Goal: Information Seeking & Learning: Learn about a topic

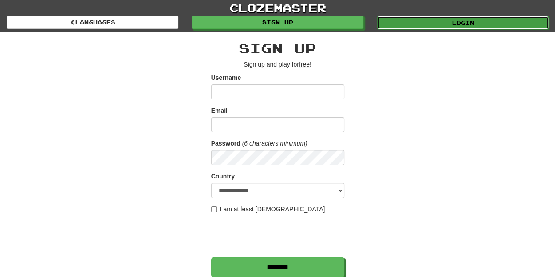
click at [456, 23] on link "Login" at bounding box center [463, 22] width 172 height 13
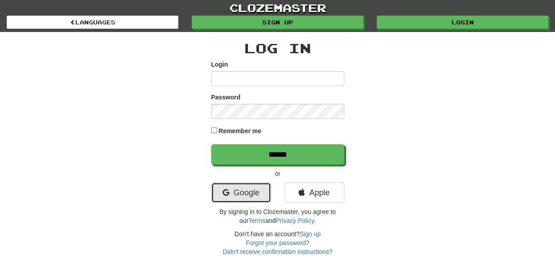
click at [251, 195] on link "Google" at bounding box center [241, 192] width 60 height 20
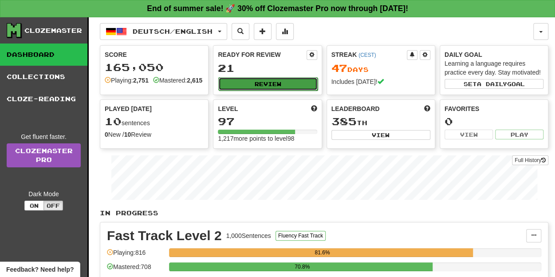
click at [260, 80] on button "Review" at bounding box center [267, 83] width 99 height 13
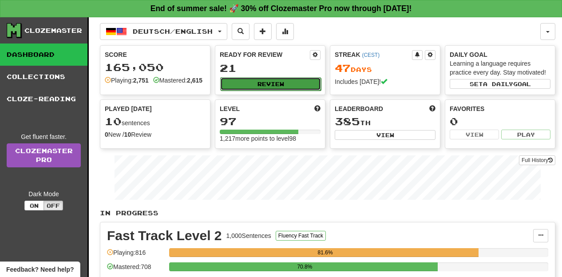
select select "**"
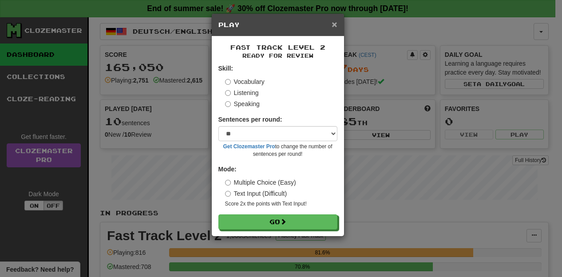
click at [336, 20] on span "×" at bounding box center [333, 24] width 5 height 10
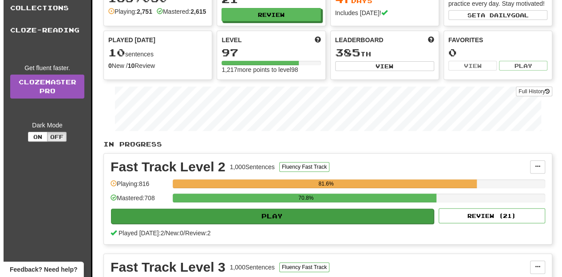
scroll to position [69, 0]
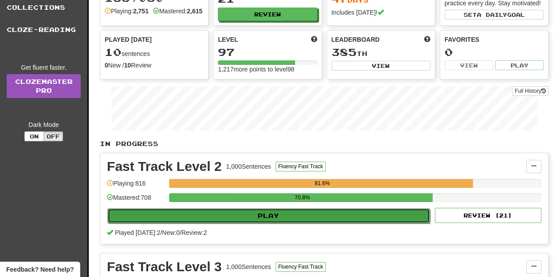
click at [331, 223] on button "Play" at bounding box center [268, 215] width 323 height 15
select select "**"
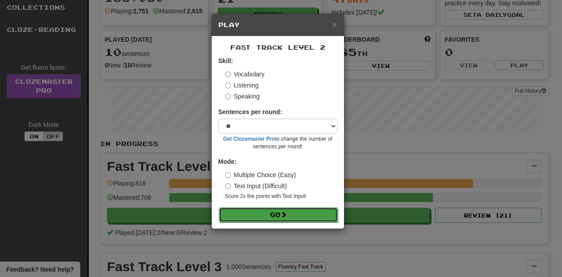
click at [289, 210] on button "Go" at bounding box center [278, 214] width 119 height 15
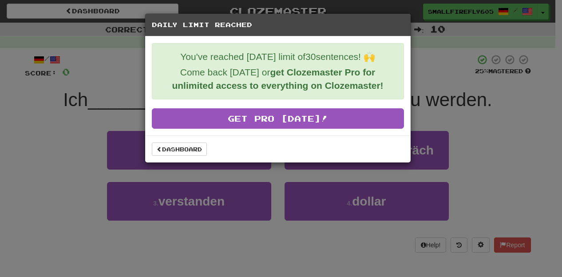
click at [170, 155] on div "Dashboard" at bounding box center [277, 148] width 265 height 27
click at [186, 146] on link "Dashboard" at bounding box center [179, 148] width 55 height 13
